Goal: Task Accomplishment & Management: Complete application form

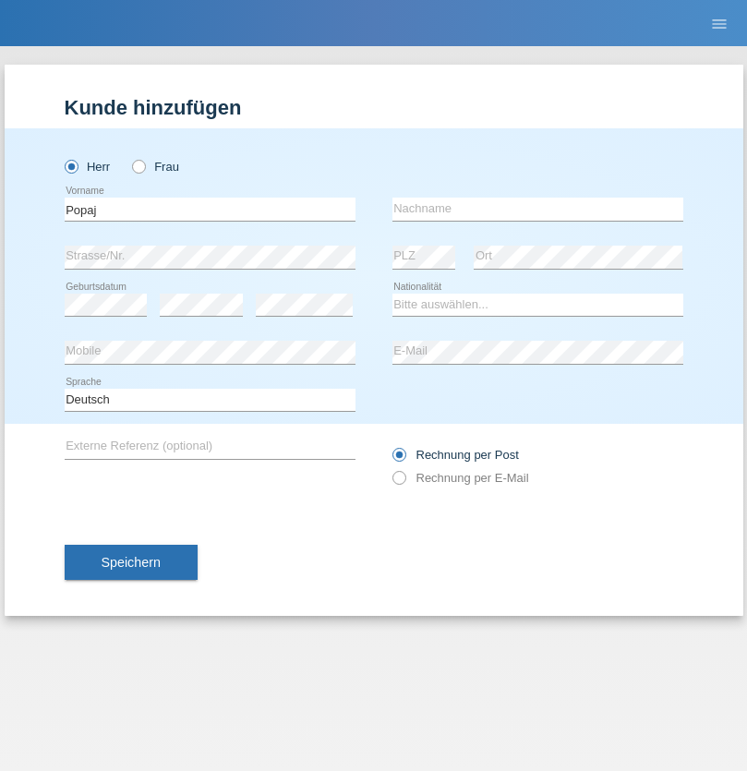
type input "Popaj"
click at [537, 209] on input "text" at bounding box center [537, 209] width 291 height 23
type input "Milot"
select select "XK"
select select "C"
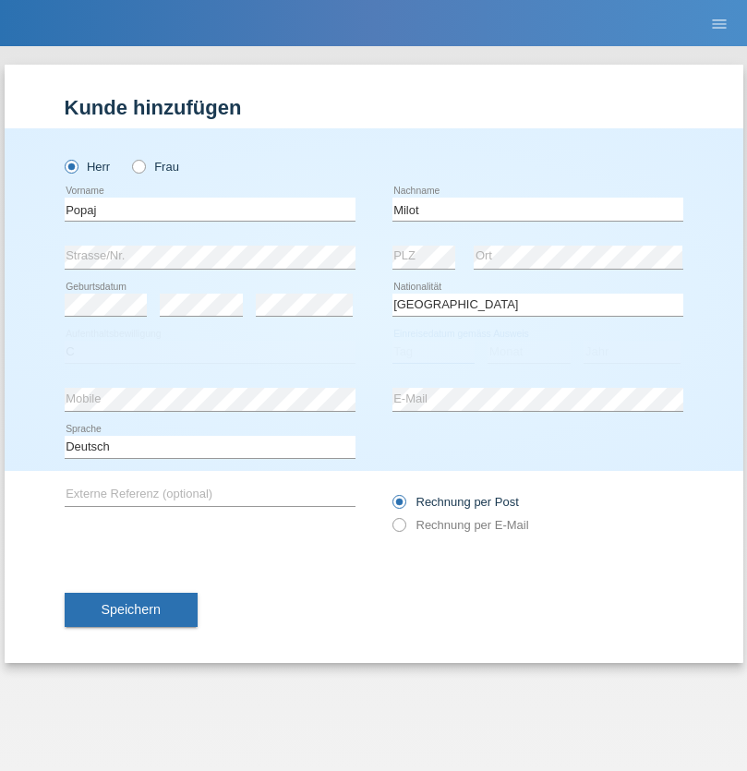
select select "15"
select select "02"
select select "2016"
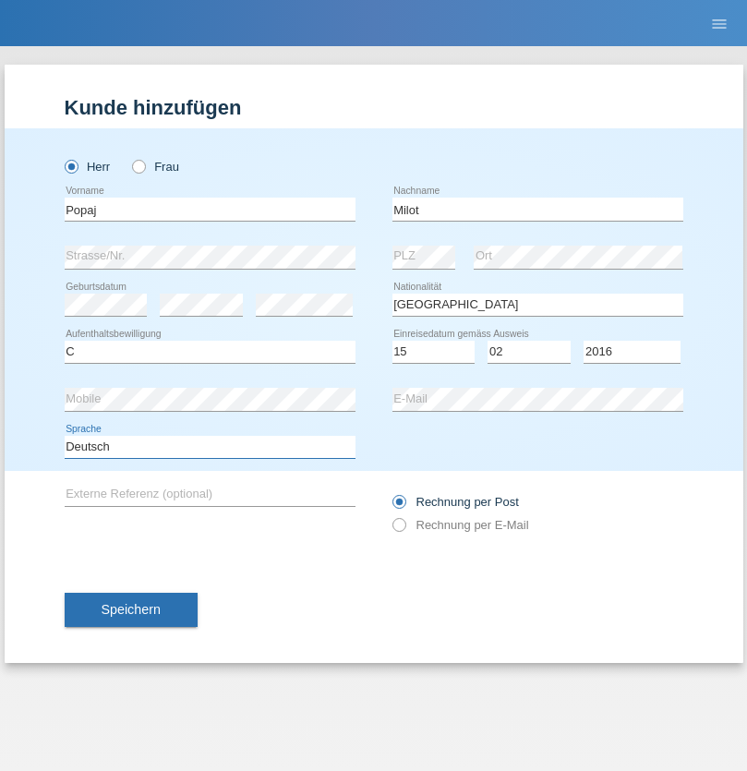
select select "en"
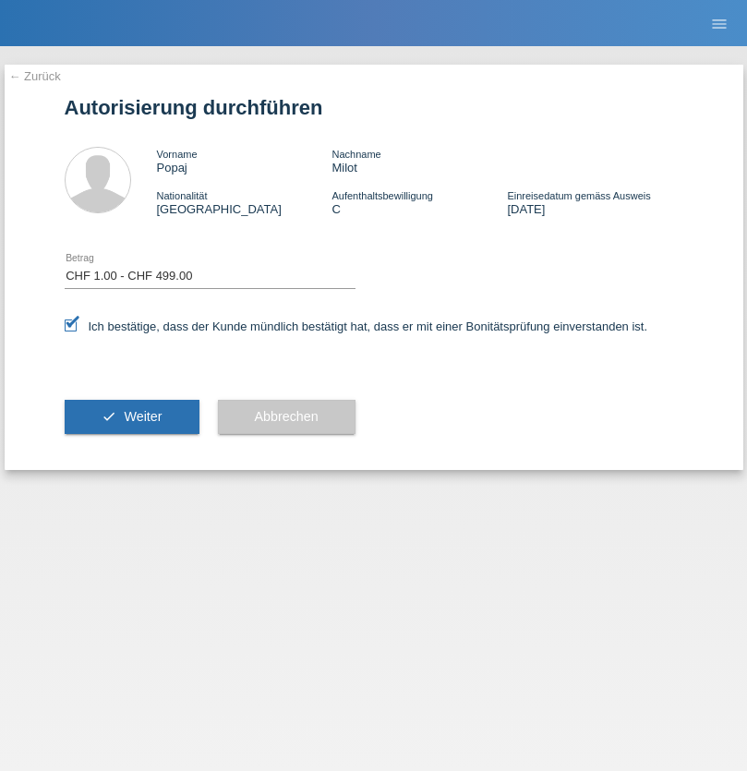
select select "1"
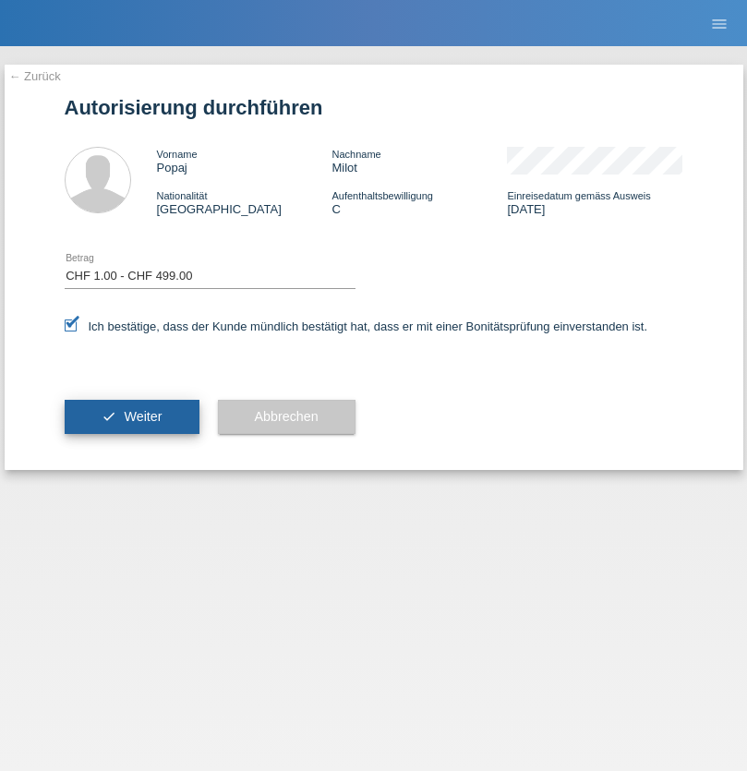
click at [131, 416] on span "Weiter" at bounding box center [143, 416] width 38 height 15
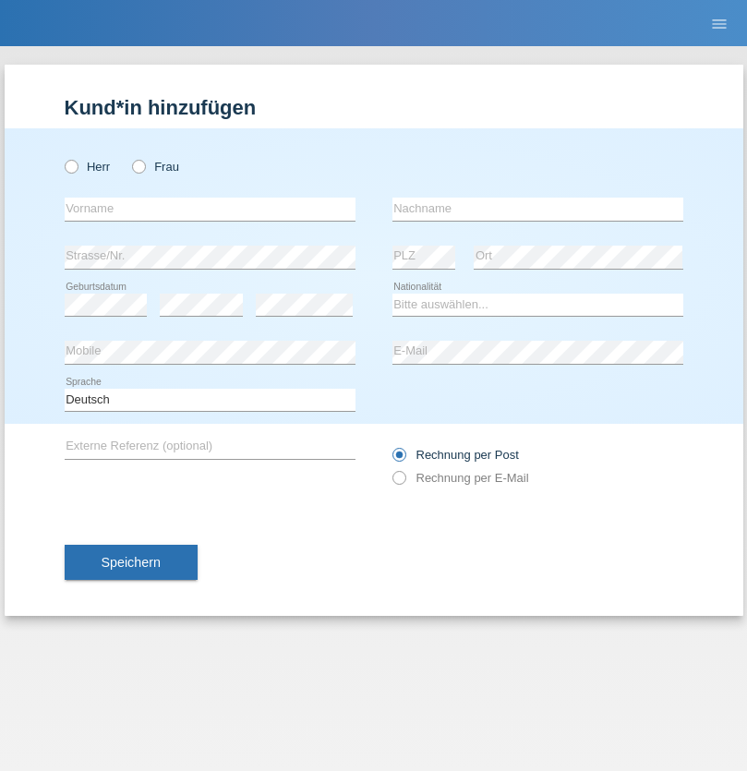
radio input "true"
click at [210, 209] on input "text" at bounding box center [210, 209] width 291 height 23
type input "Diana"
click at [537, 209] on input "text" at bounding box center [537, 209] width 291 height 23
type input "Baloh"
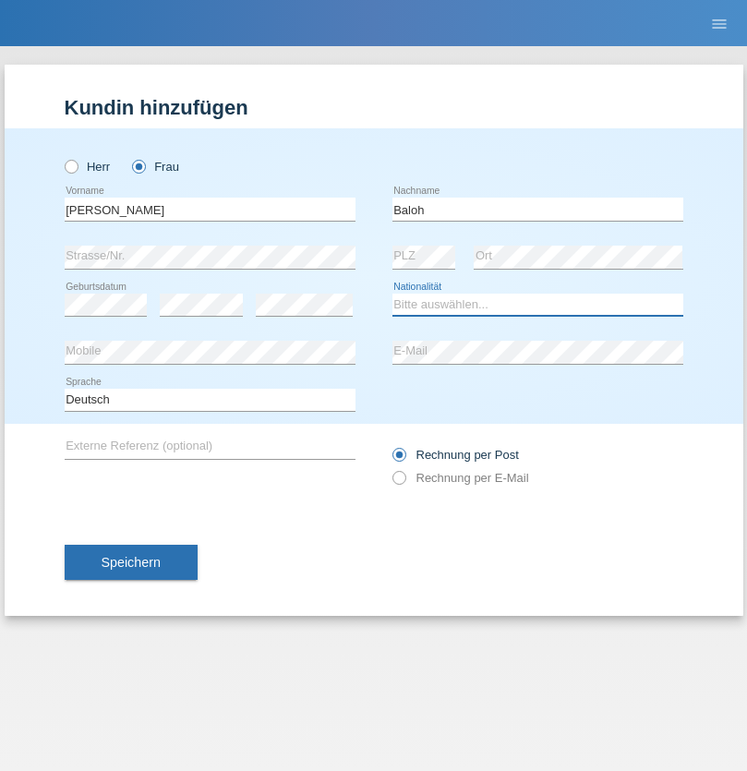
select select "CH"
radio input "true"
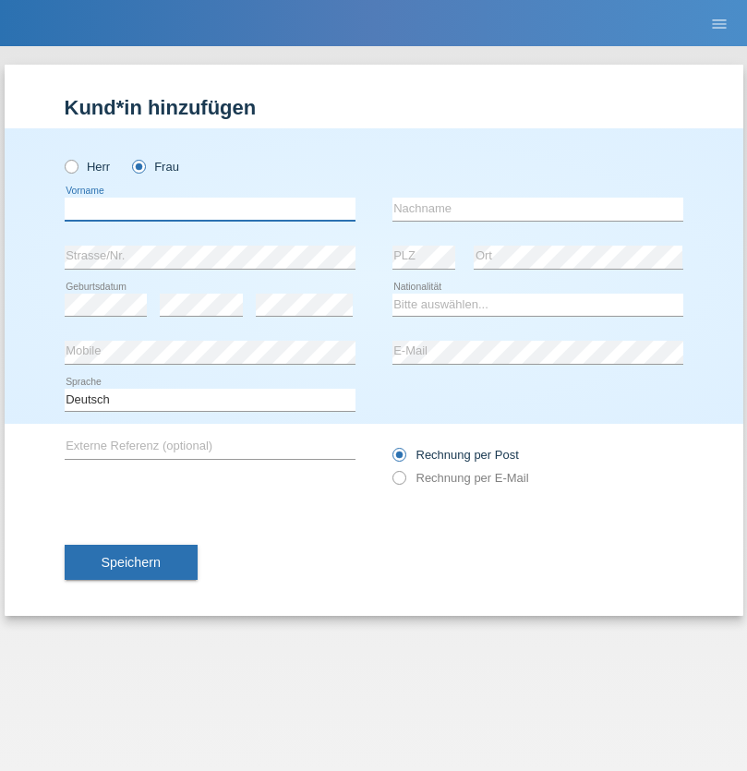
click at [210, 209] on input "text" at bounding box center [210, 209] width 291 height 23
type input "Suada"
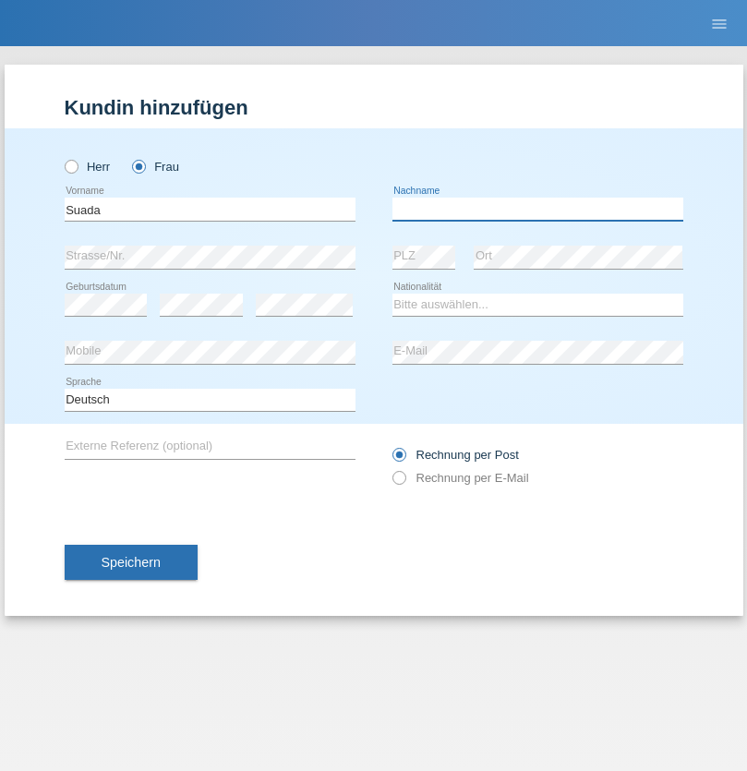
click at [537, 209] on input "text" at bounding box center [537, 209] width 291 height 23
type input "Fuss"
select select "AL"
select select "C"
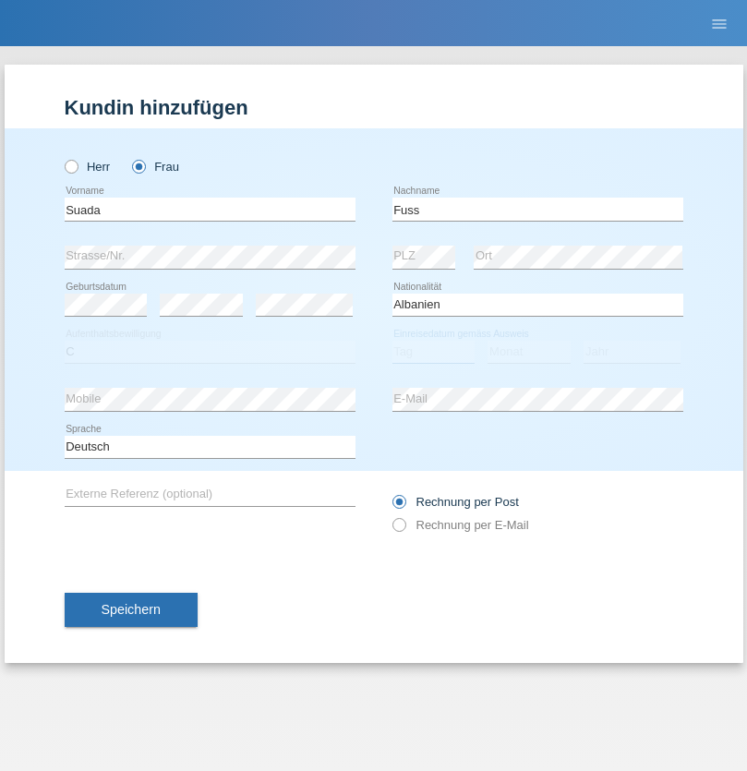
select select "07"
select select "06"
select select "1981"
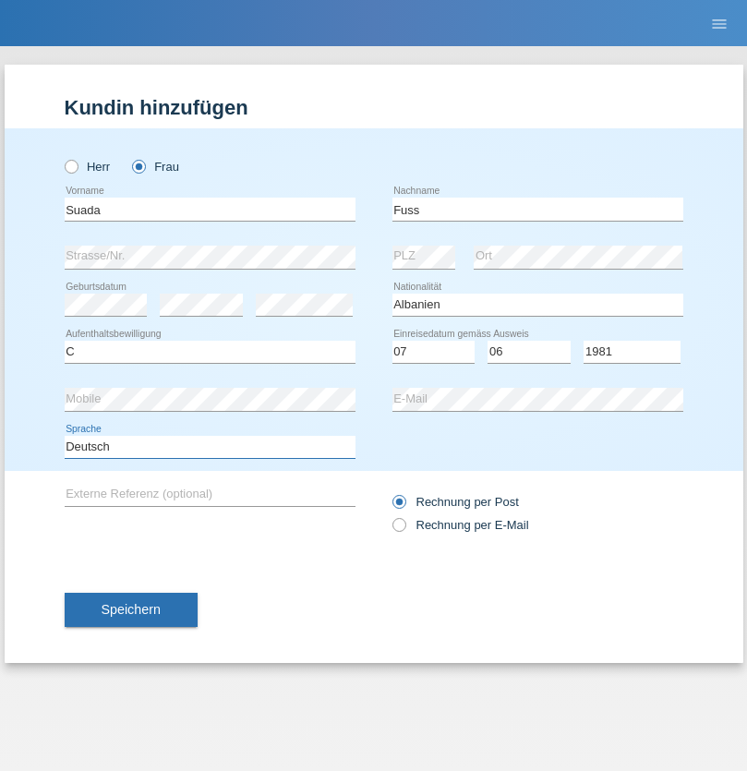
select select "en"
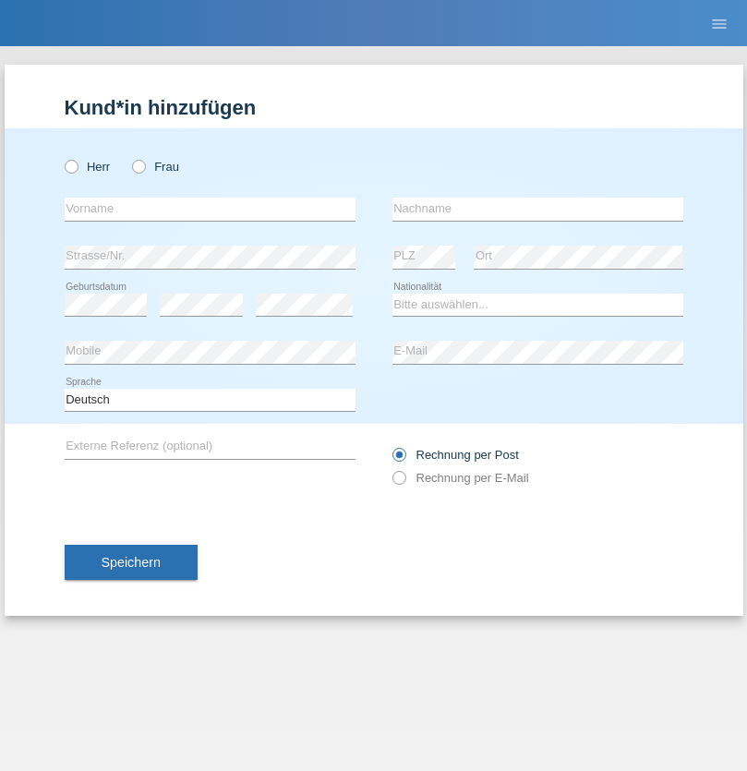
radio input "true"
click at [210, 209] on input "text" at bounding box center [210, 209] width 291 height 23
type input "Crăciun"
click at [537, 209] on input "text" at bounding box center [537, 209] width 291 height 23
type input "Cătălin"
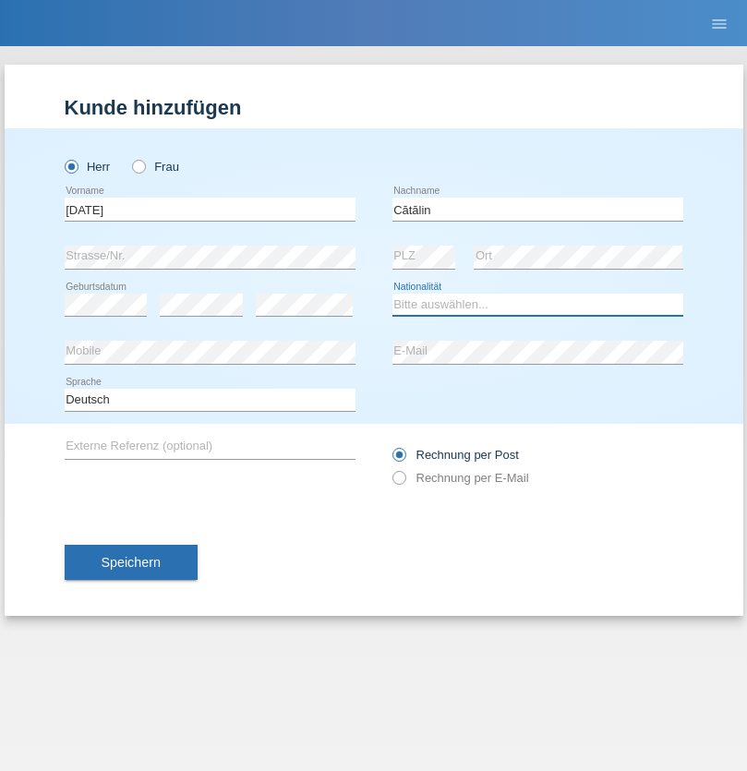
select select "RO"
select select "C"
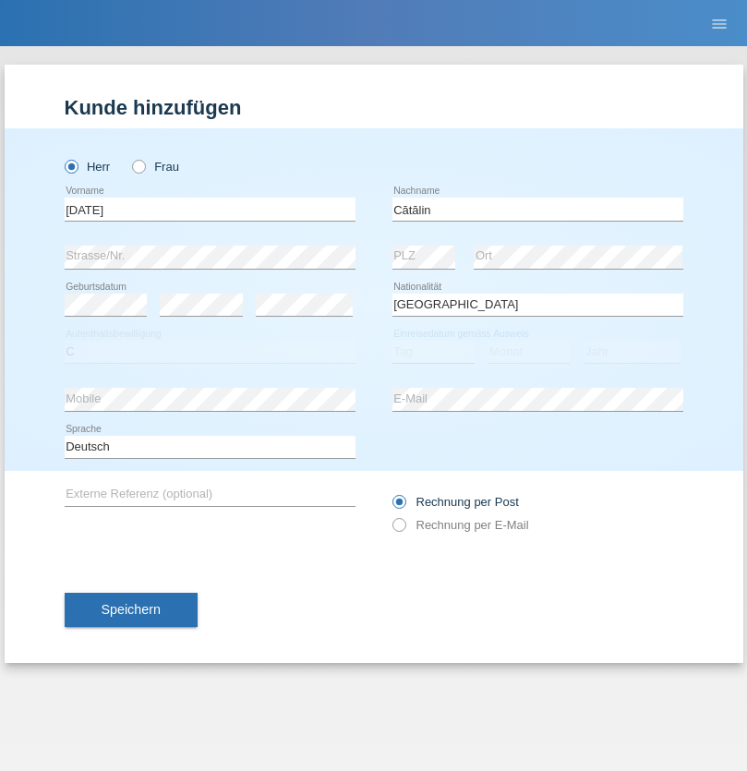
select select "22"
select select "02"
select select "2021"
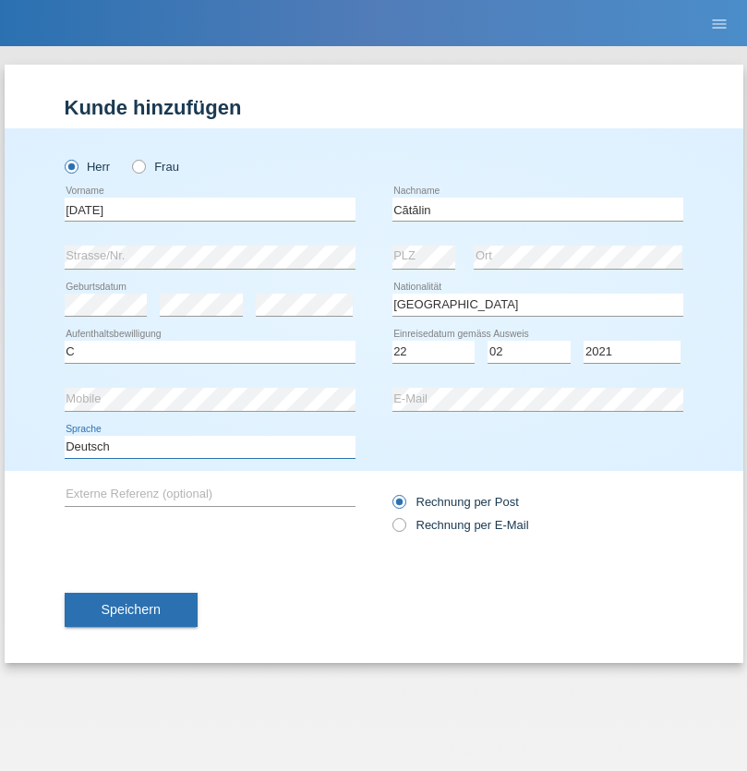
select select "en"
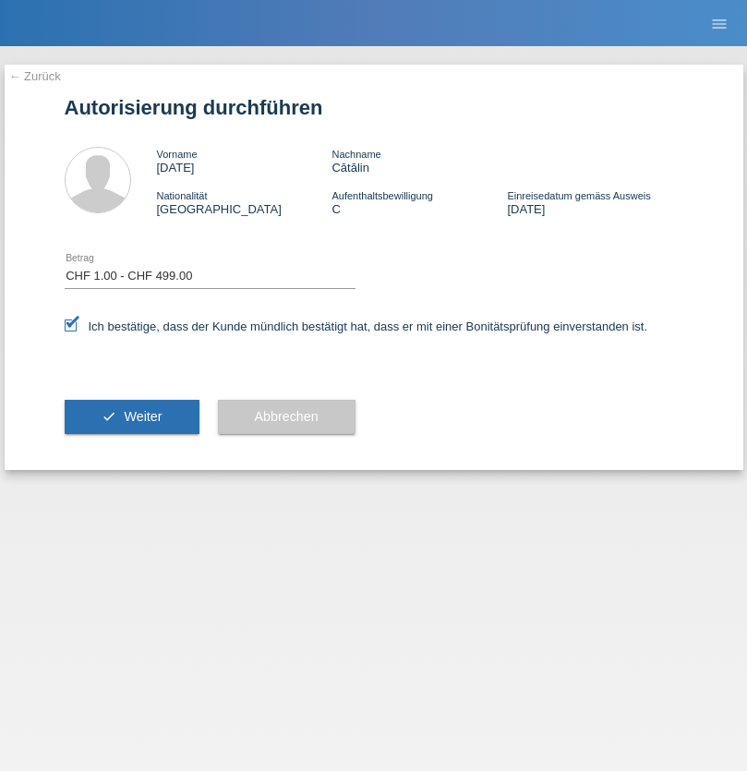
select select "1"
click at [131, 416] on span "Weiter" at bounding box center [143, 416] width 38 height 15
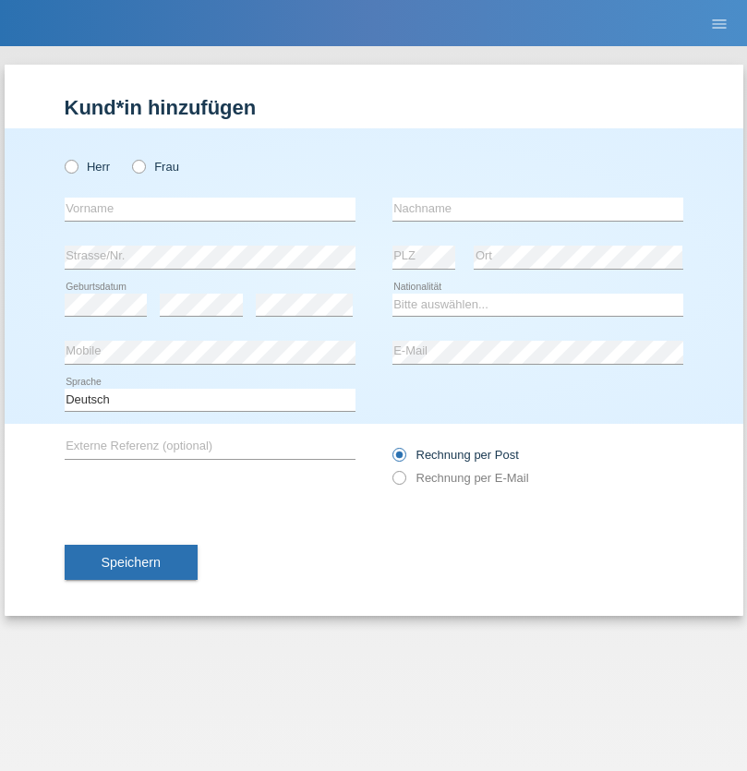
radio input "true"
click at [210, 209] on input "text" at bounding box center [210, 209] width 291 height 23
type input "Murati"
click at [537, 209] on input "text" at bounding box center [537, 209] width 291 height 23
type input "Blerim"
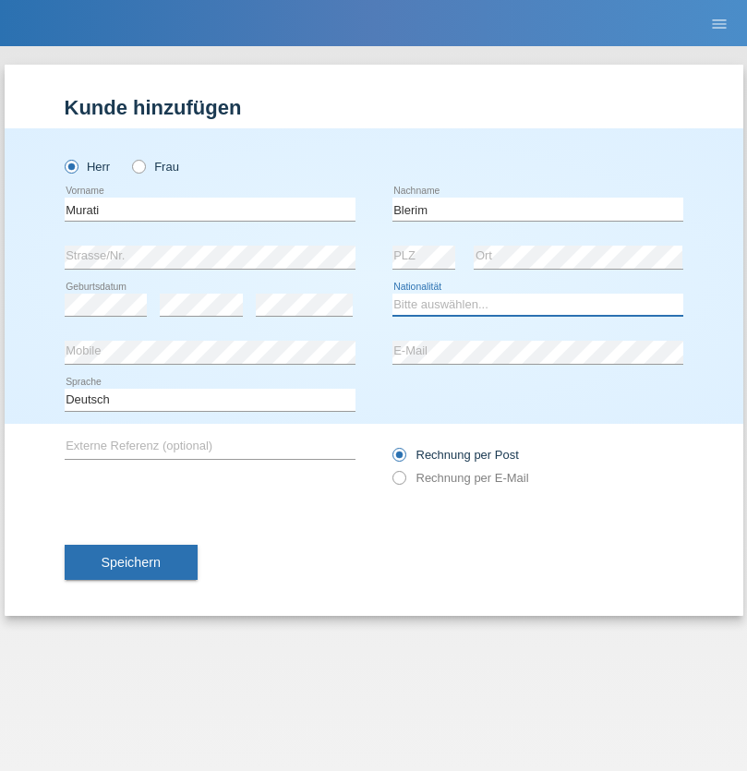
select select "MK"
select select "C"
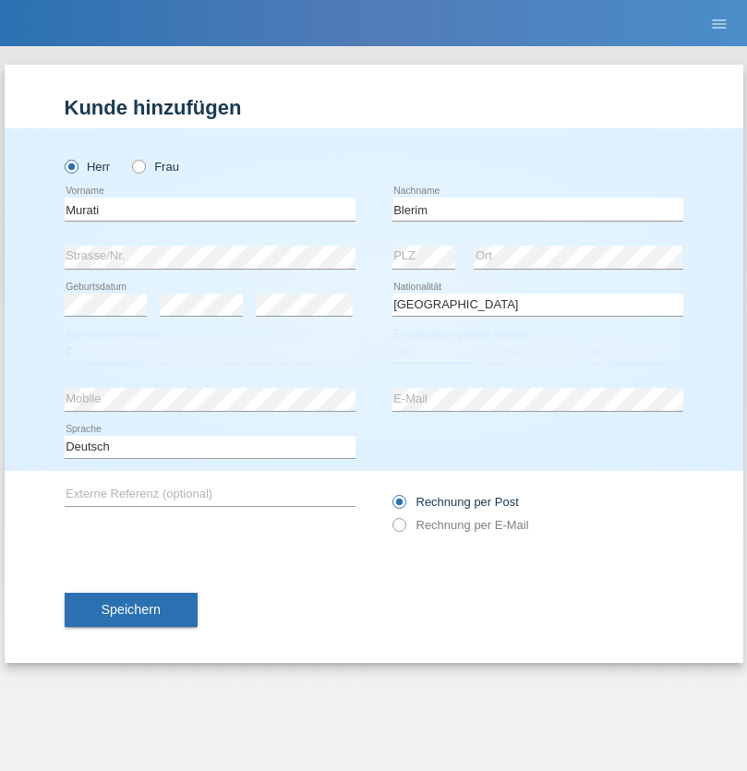
select select "10"
select select "01"
select select "2008"
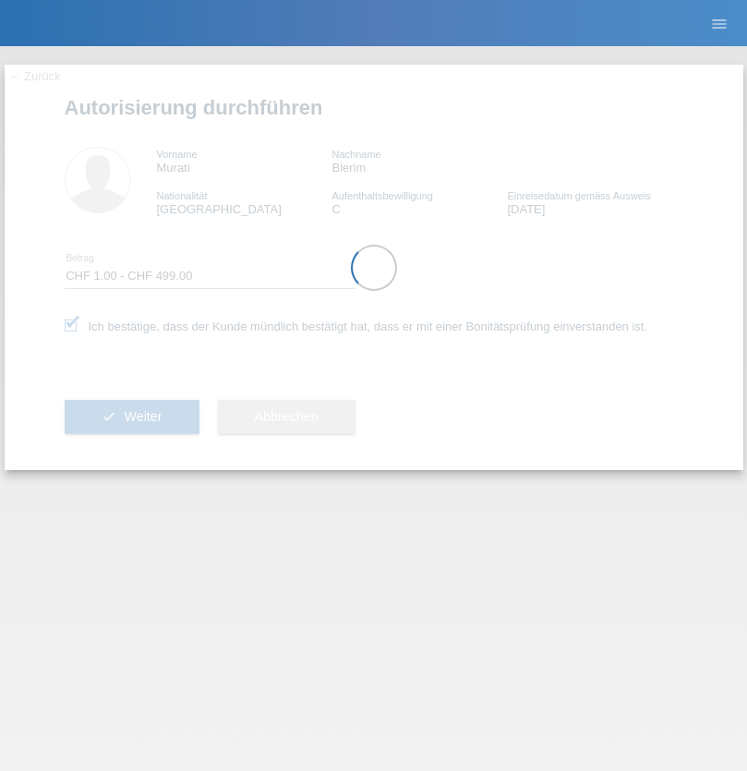
select select "1"
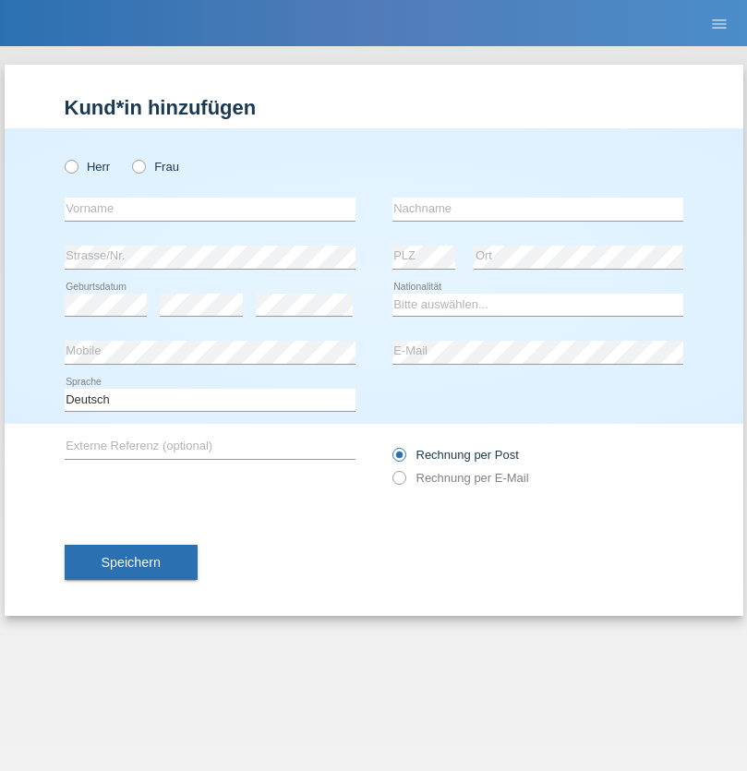
radio input "true"
click at [210, 209] on input "text" at bounding box center [210, 209] width 291 height 23
type input "ILIR"
click at [537, 209] on input "text" at bounding box center [537, 209] width 291 height 23
type input "LIMANI"
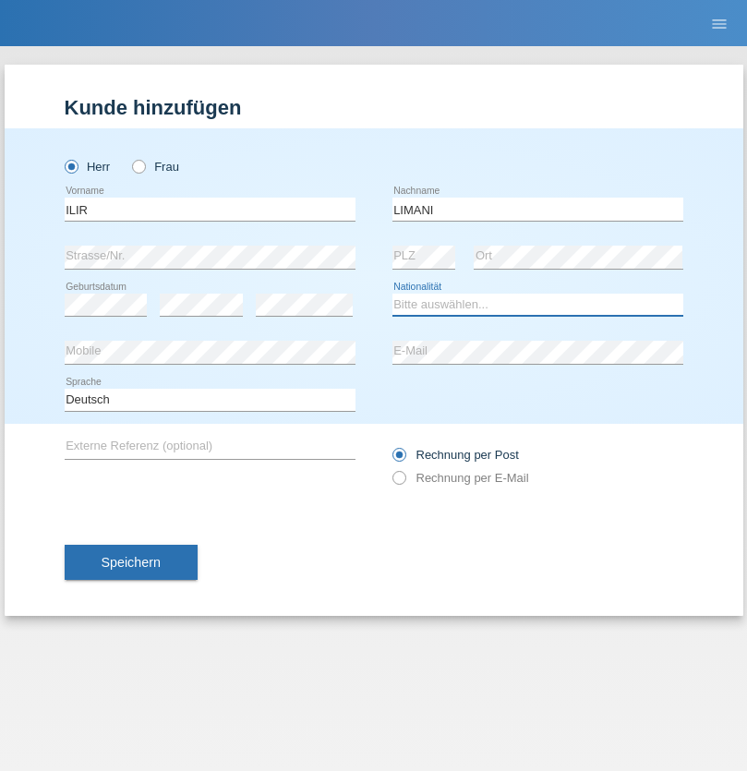
select select "RS"
select select "C"
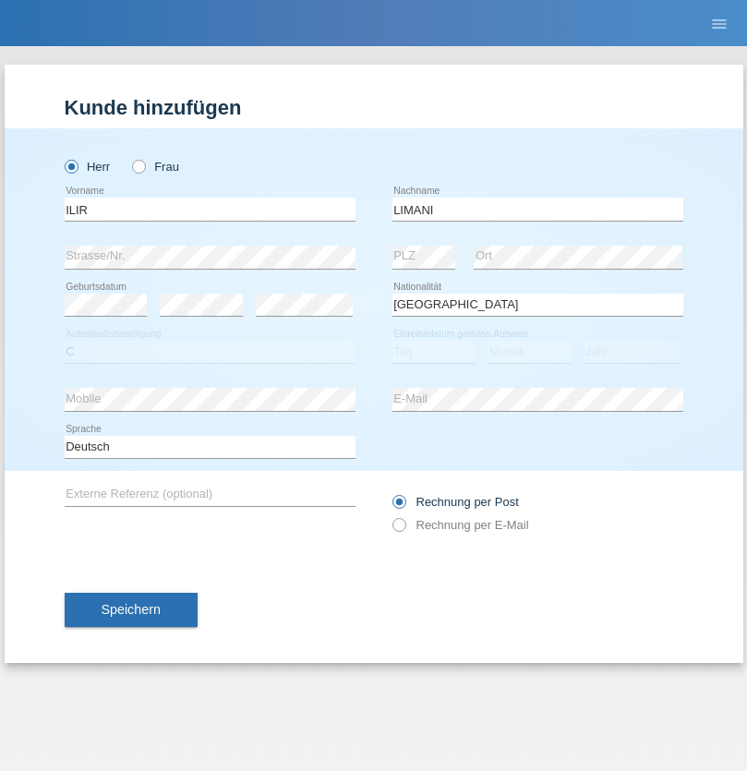
select select "12"
select select "07"
select select "1998"
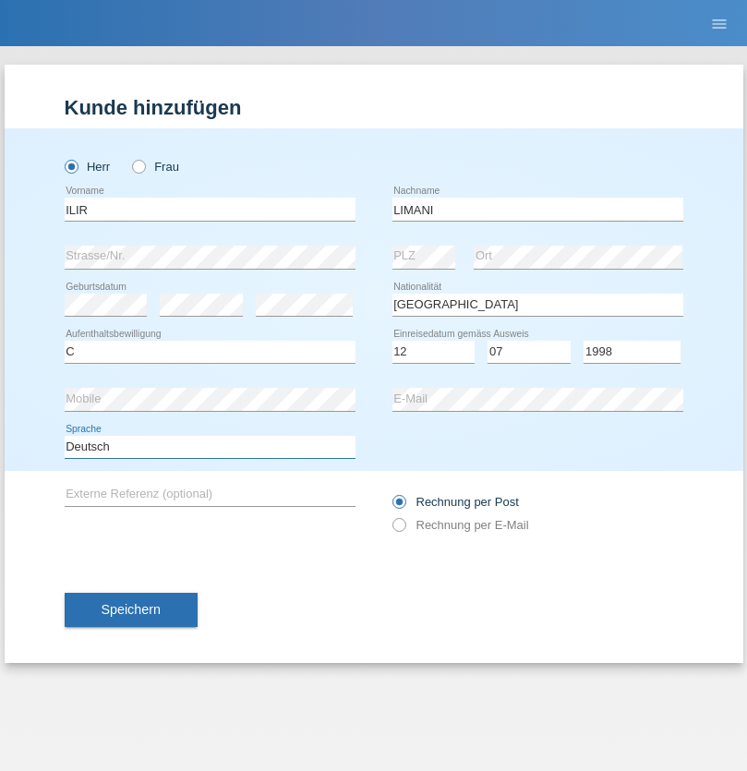
select select "en"
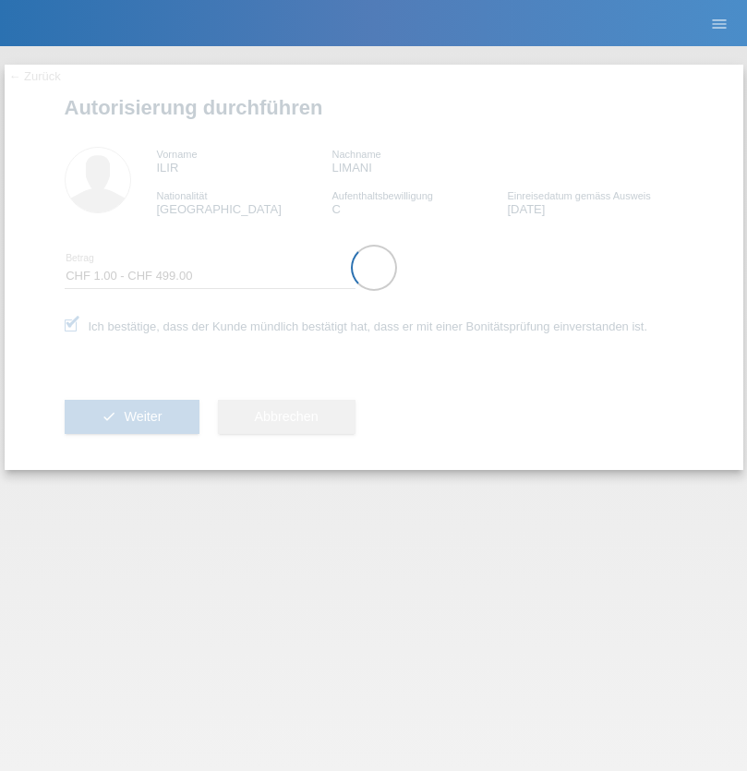
select select "1"
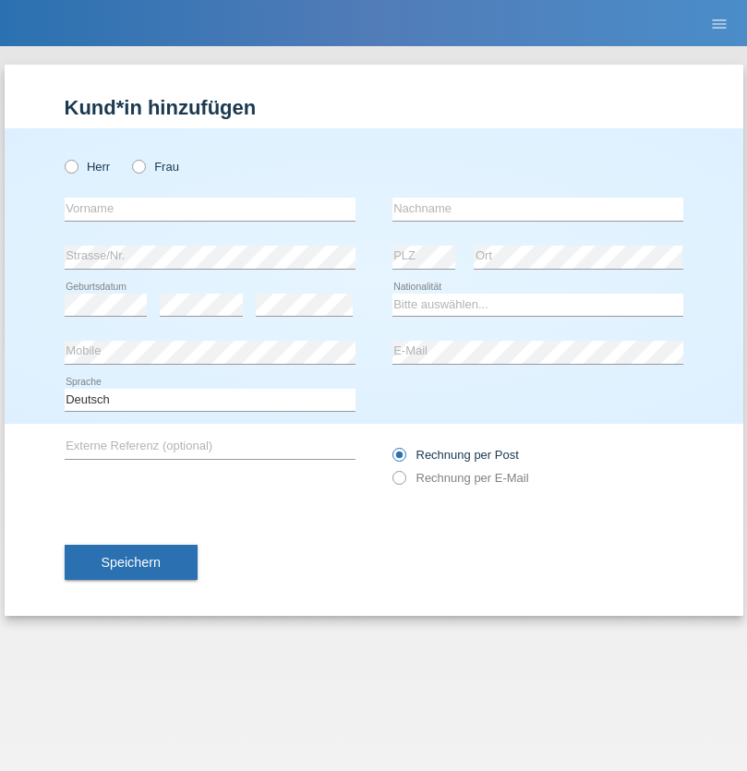
radio input "true"
click at [210, 209] on input "text" at bounding box center [210, 209] width 291 height 23
type input "guy"
click at [537, 209] on input "text" at bounding box center [537, 209] width 291 height 23
type input "massamba"
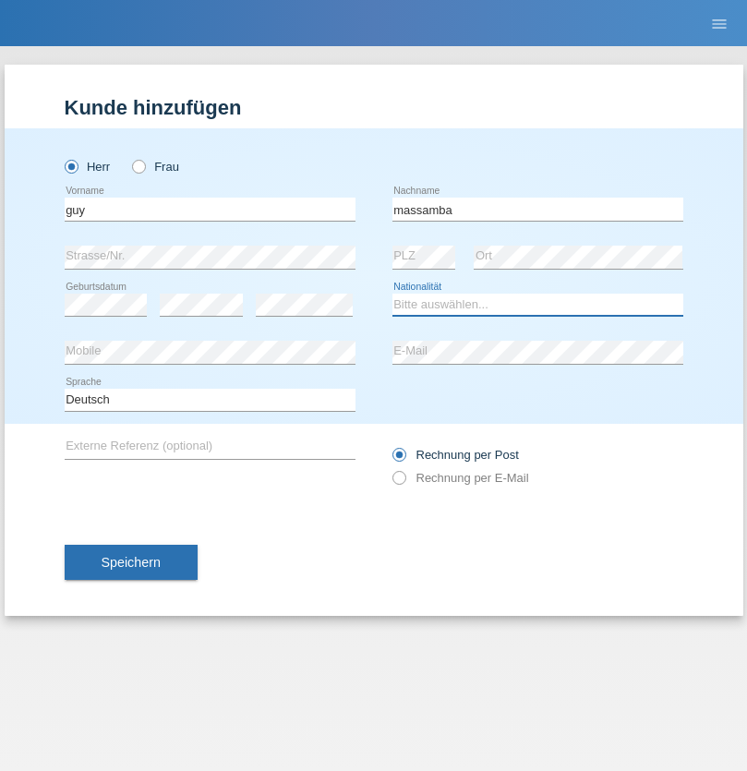
select select "CH"
radio input "true"
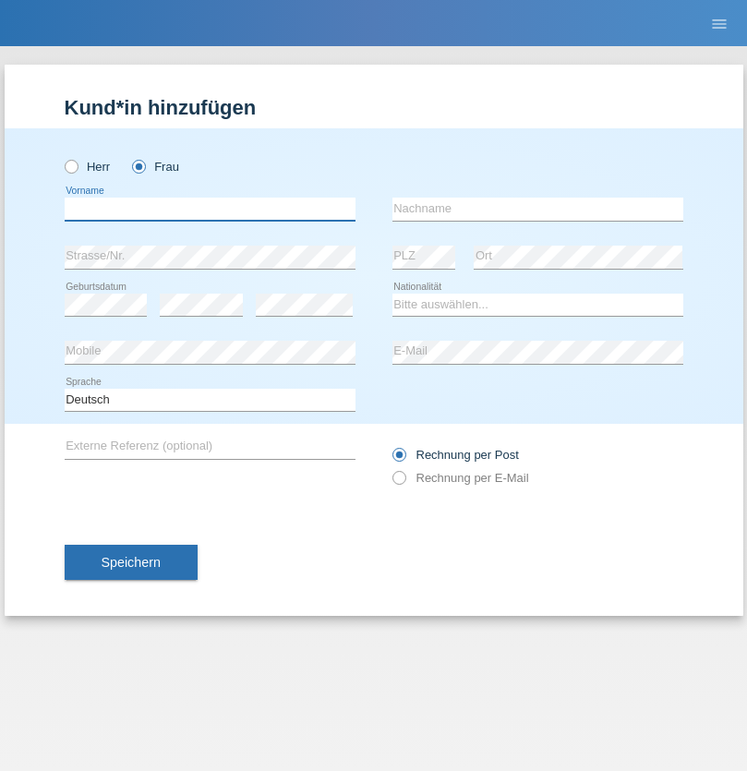
click at [210, 209] on input "text" at bounding box center [210, 209] width 291 height 23
type input "Nathalie"
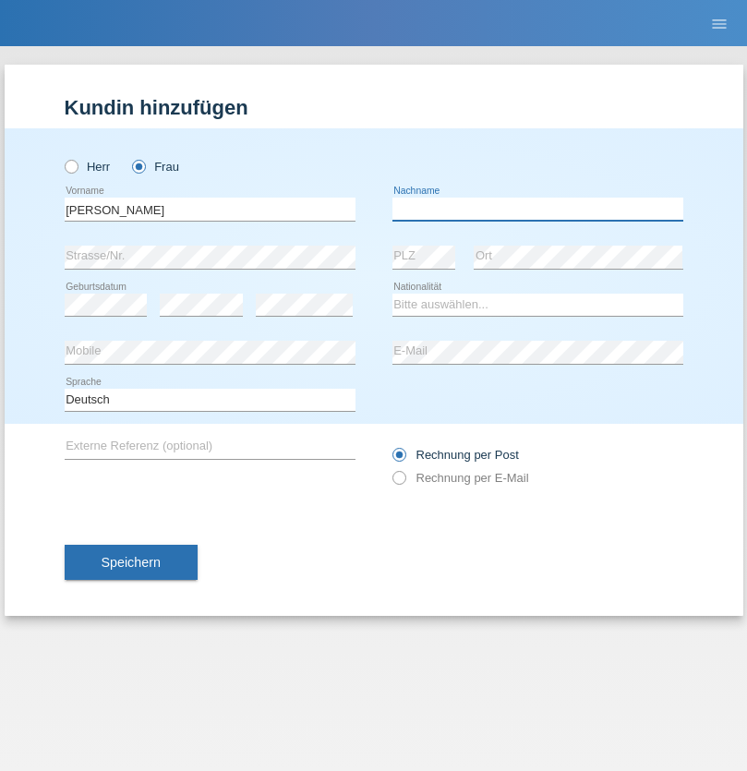
click at [537, 209] on input "text" at bounding box center [537, 209] width 291 height 23
type input "Marti"
select select "CH"
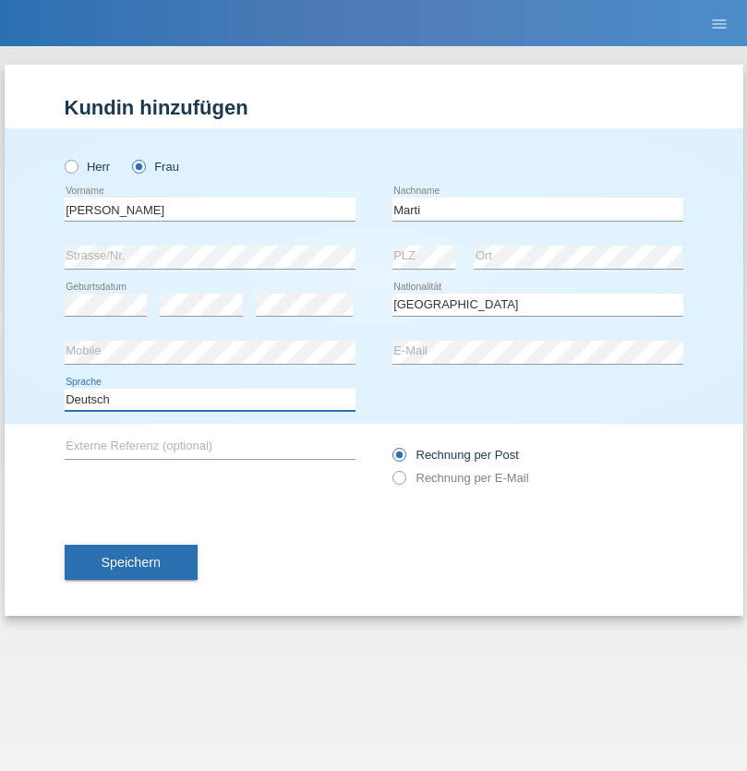
select select "en"
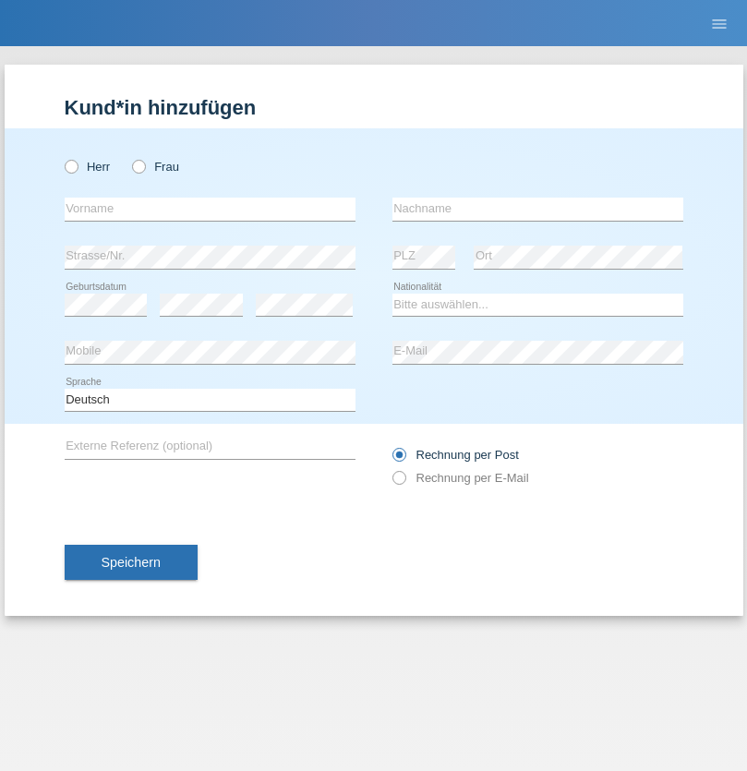
radio input "true"
click at [210, 209] on input "text" at bounding box center [210, 209] width 291 height 23
type input "Betim"
click at [537, 209] on input "text" at bounding box center [537, 209] width 291 height 23
type input "Alija"
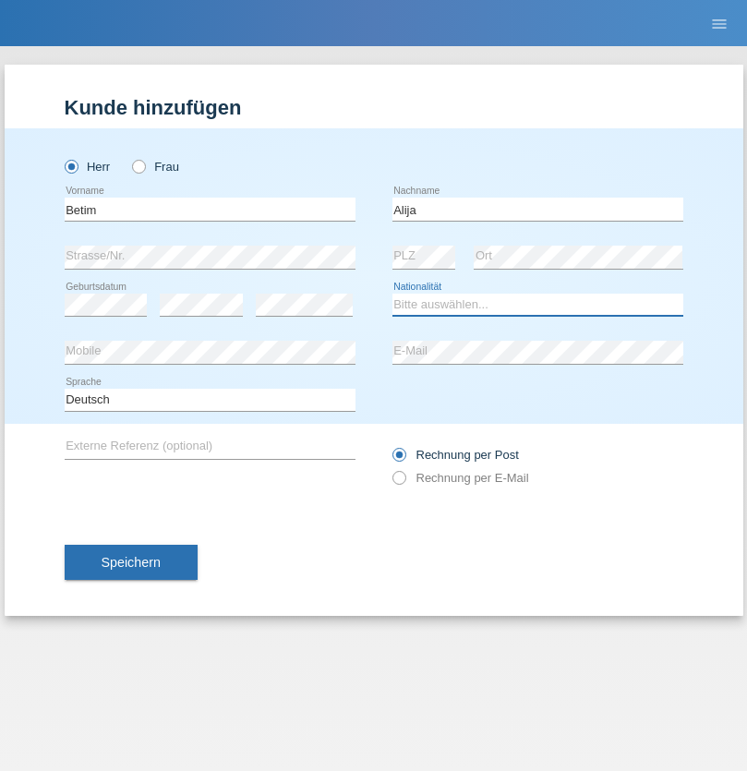
select select "MK"
select select "C"
select select "12"
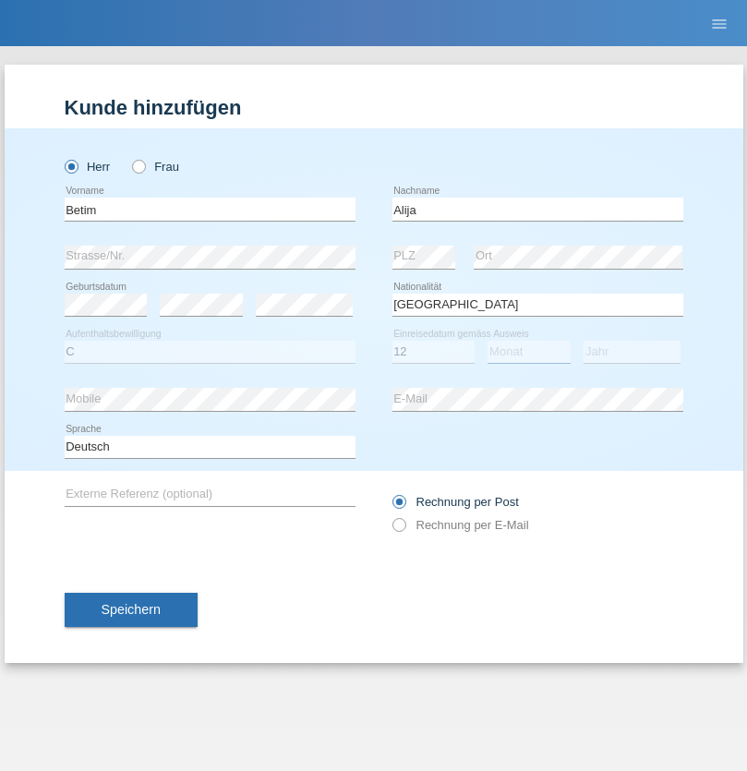
select select "08"
select select "2003"
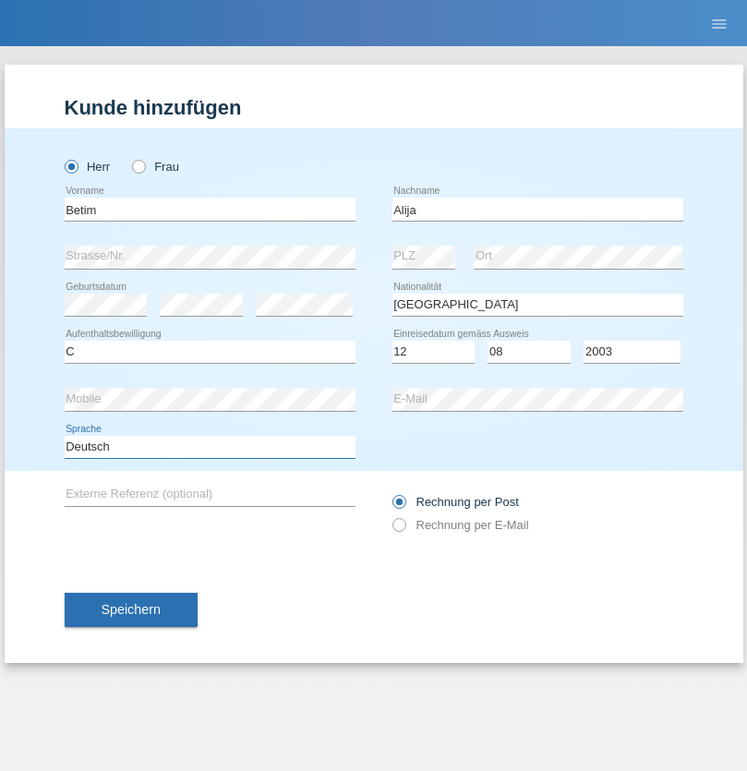
select select "en"
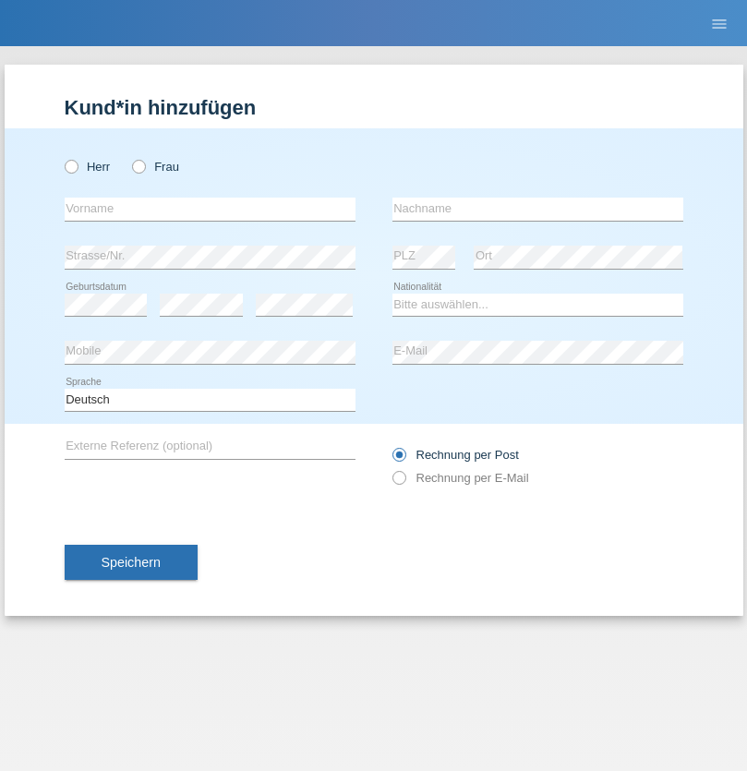
radio input "true"
click at [210, 209] on input "text" at bounding box center [210, 209] width 291 height 23
type input "Sasa"
click at [537, 209] on input "text" at bounding box center [537, 209] width 291 height 23
type input "Lazarevic"
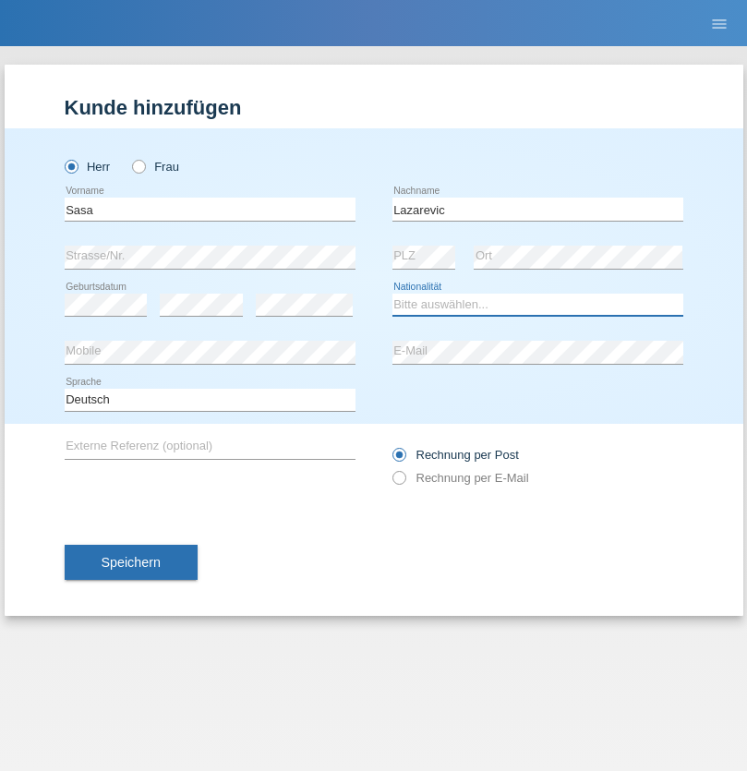
select select "RS"
select select "C"
select select "16"
select select "10"
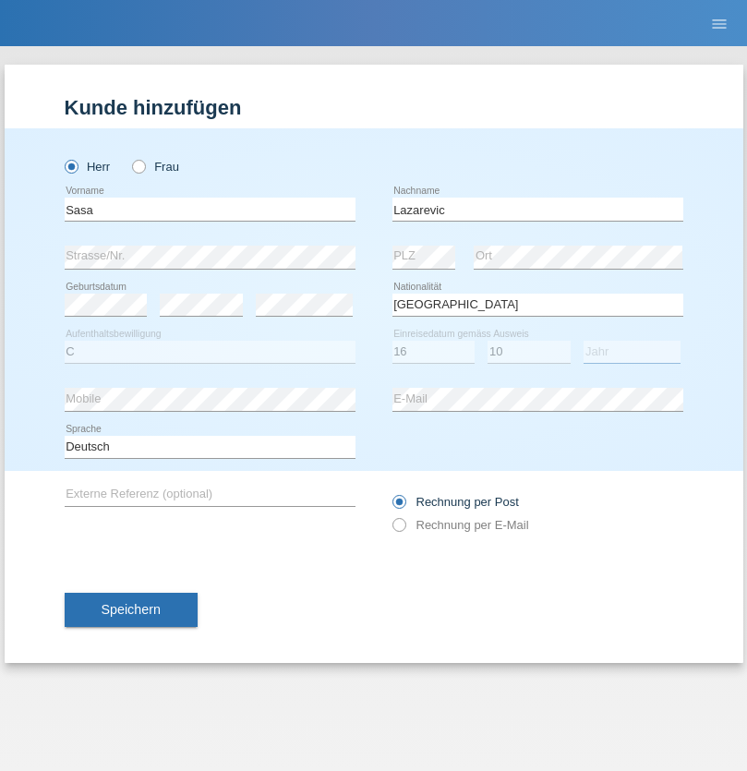
select select "1984"
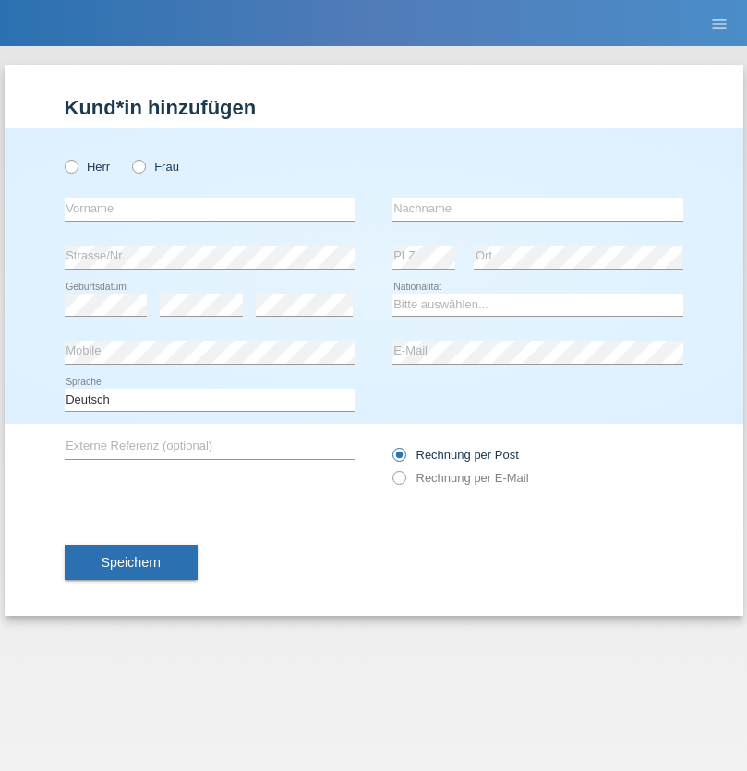
radio input "true"
click at [210, 209] on input "text" at bounding box center [210, 209] width 291 height 23
type input "kelmendi"
click at [537, 209] on input "text" at bounding box center [537, 209] width 291 height 23
type input "Edona"
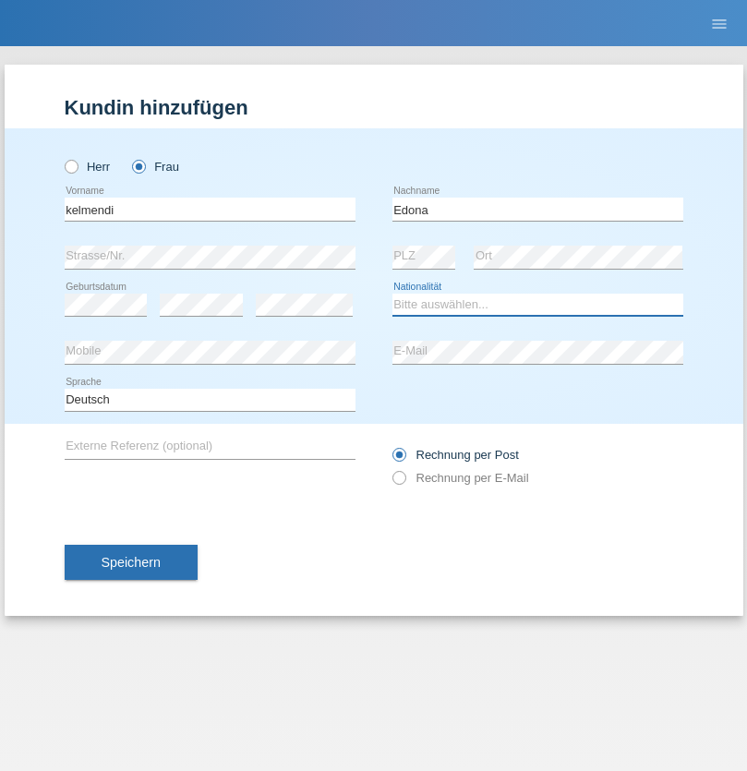
select select "XK"
select select "C"
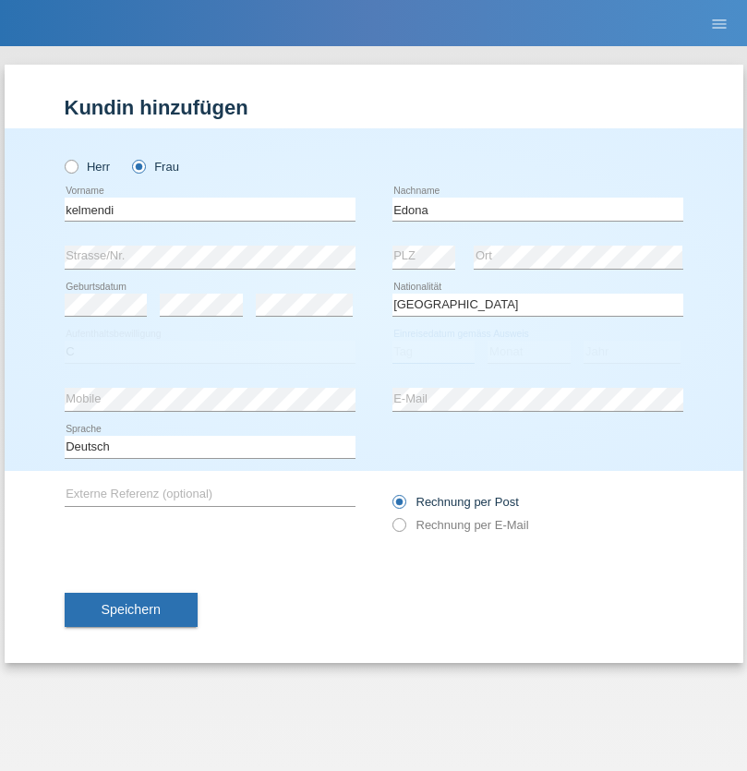
select select "23"
select select "09"
select select "2021"
